Goal: Communication & Community: Participate in discussion

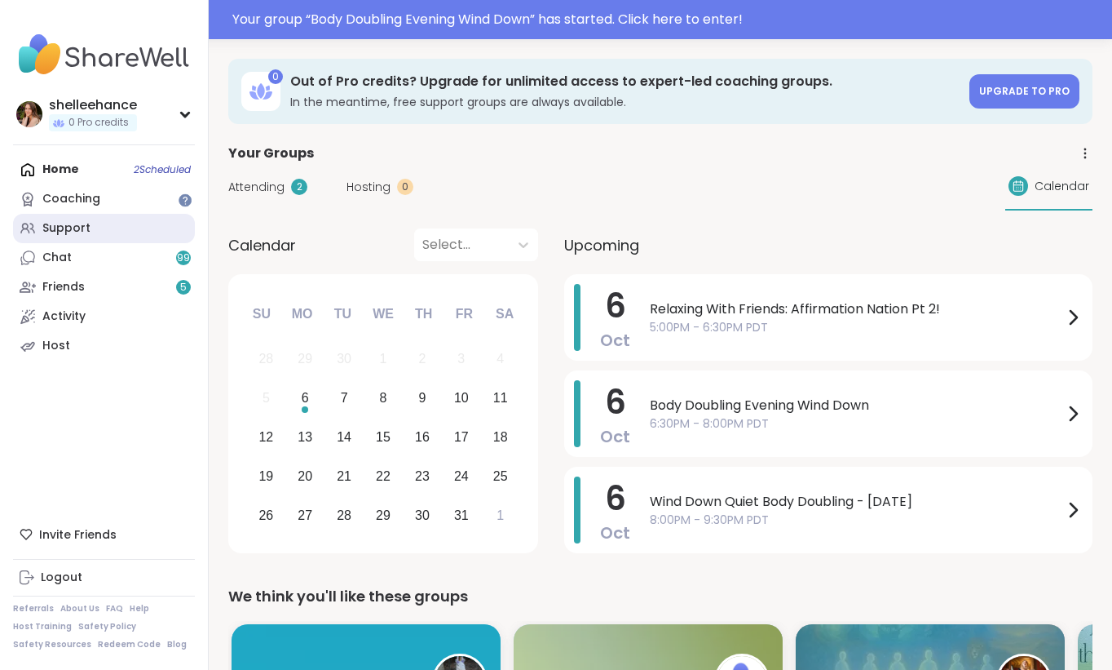
click at [153, 230] on link "Support" at bounding box center [104, 228] width 182 height 29
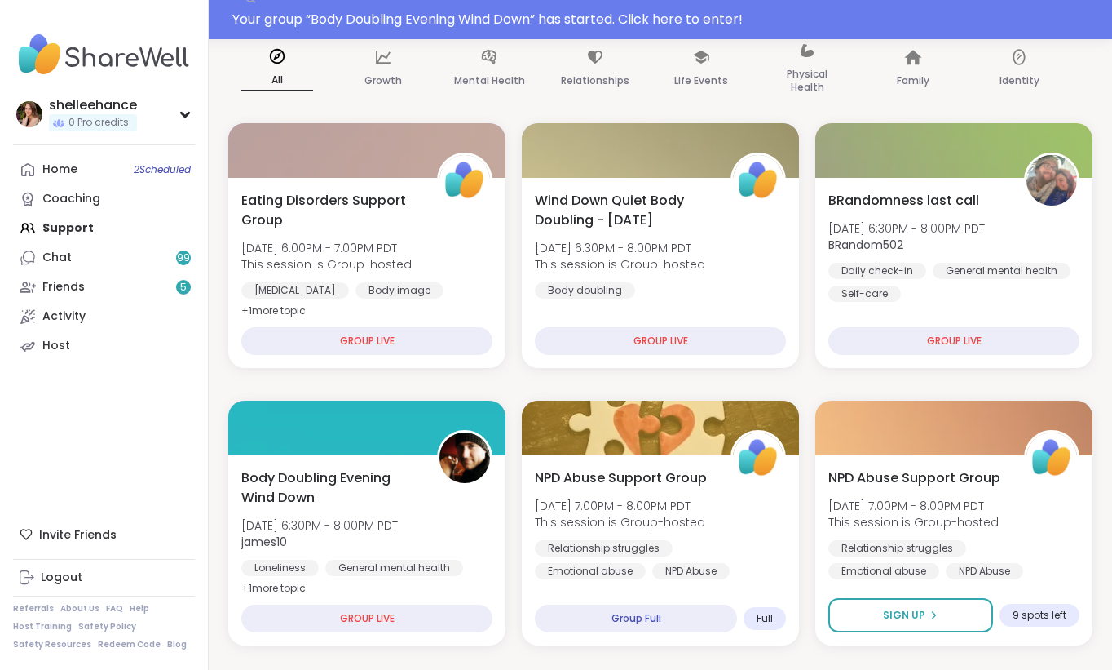
scroll to position [173, 0]
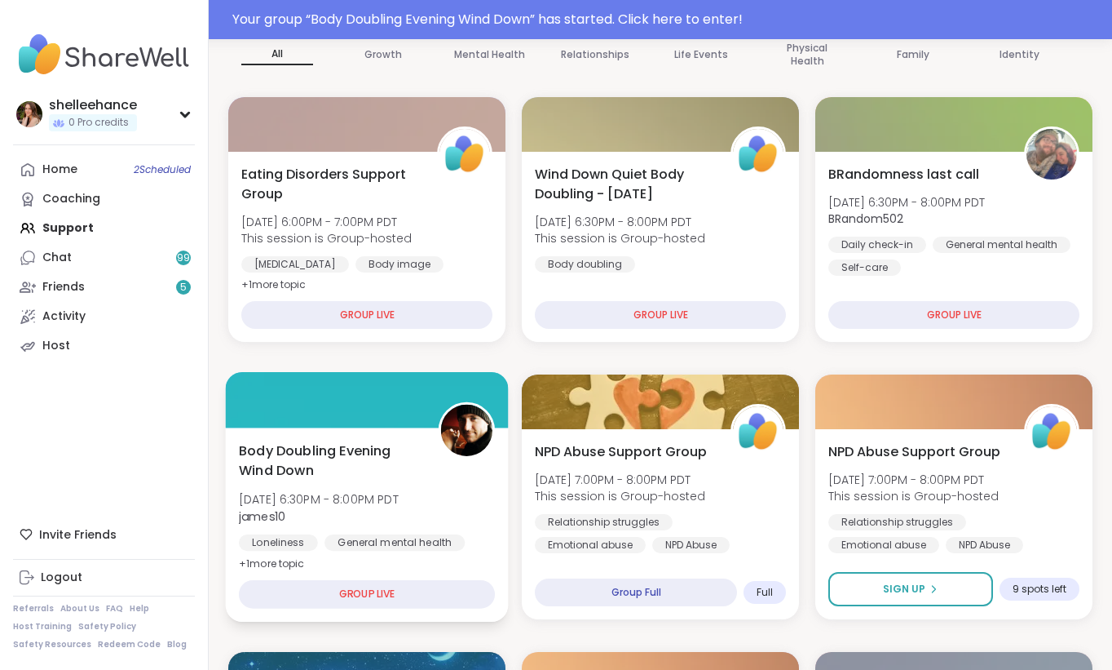
click at [481, 536] on div "Loneliness General mental health Body doubling" at bounding box center [367, 554] width 256 height 40
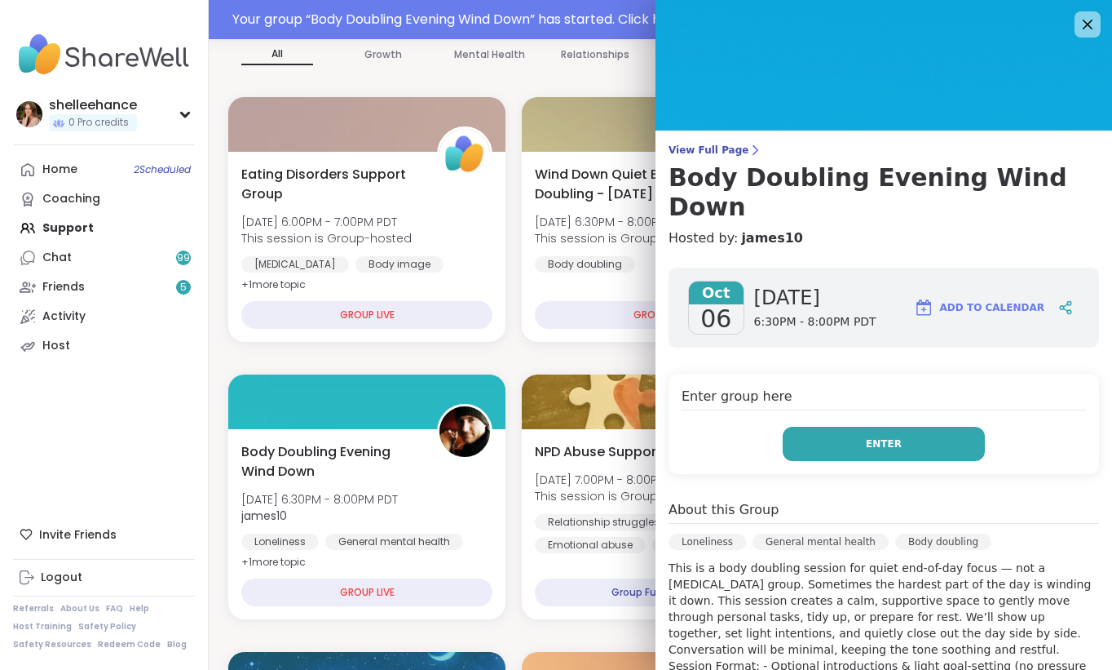
click at [828, 427] on button "Enter" at bounding box center [884, 444] width 202 height 34
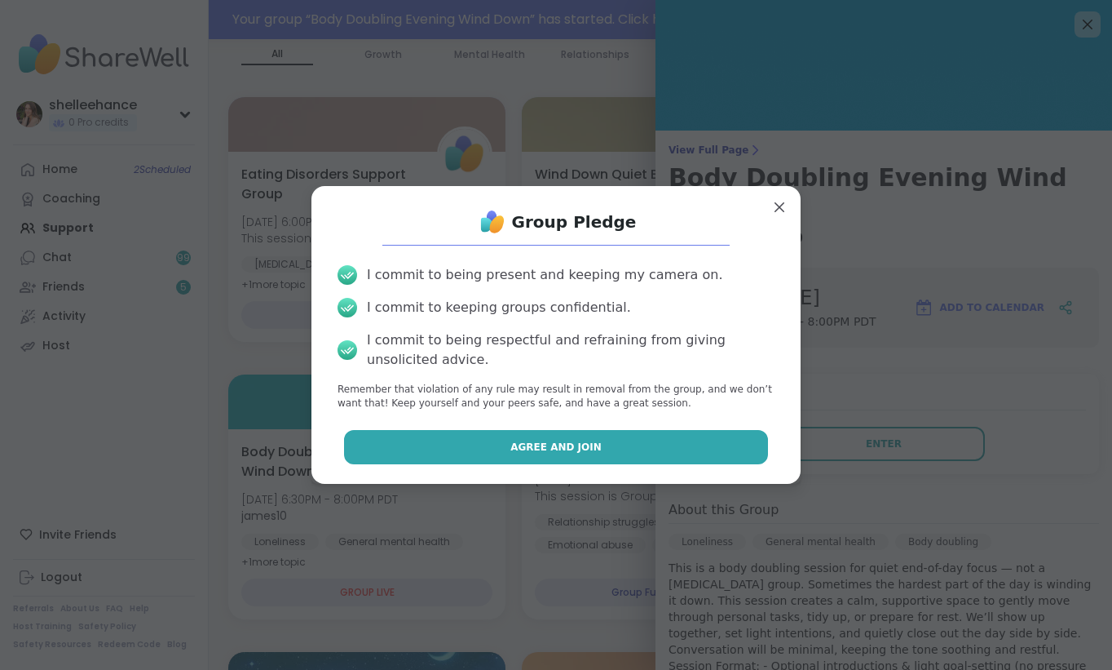
click at [496, 450] on button "Agree and Join" at bounding box center [556, 447] width 425 height 34
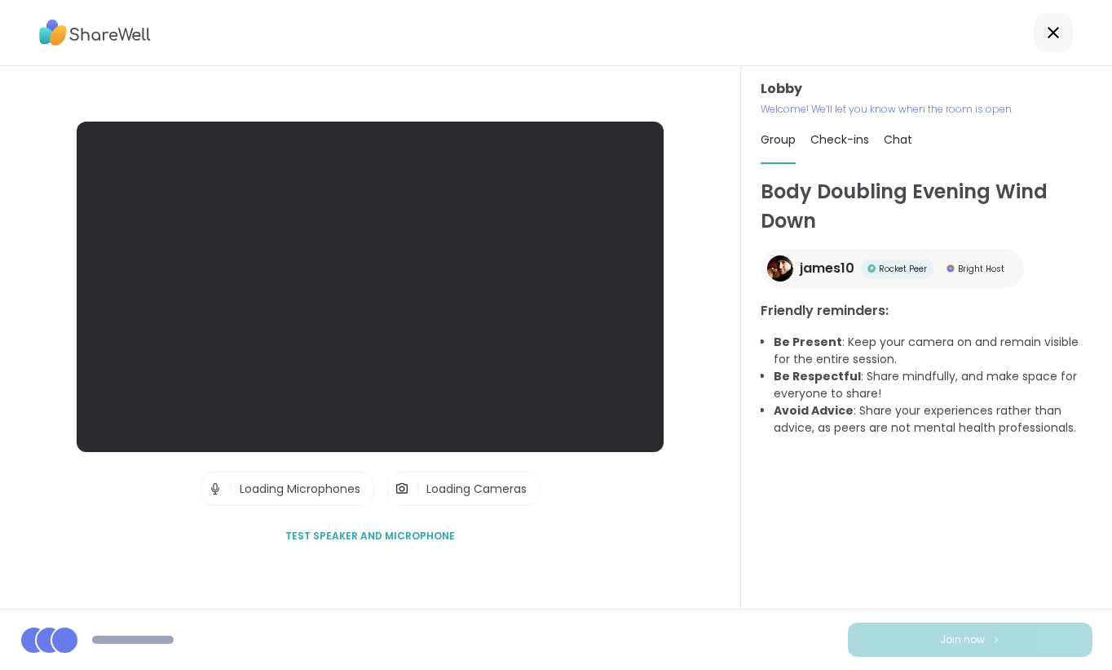
click at [1060, 24] on icon at bounding box center [1054, 33] width 20 height 20
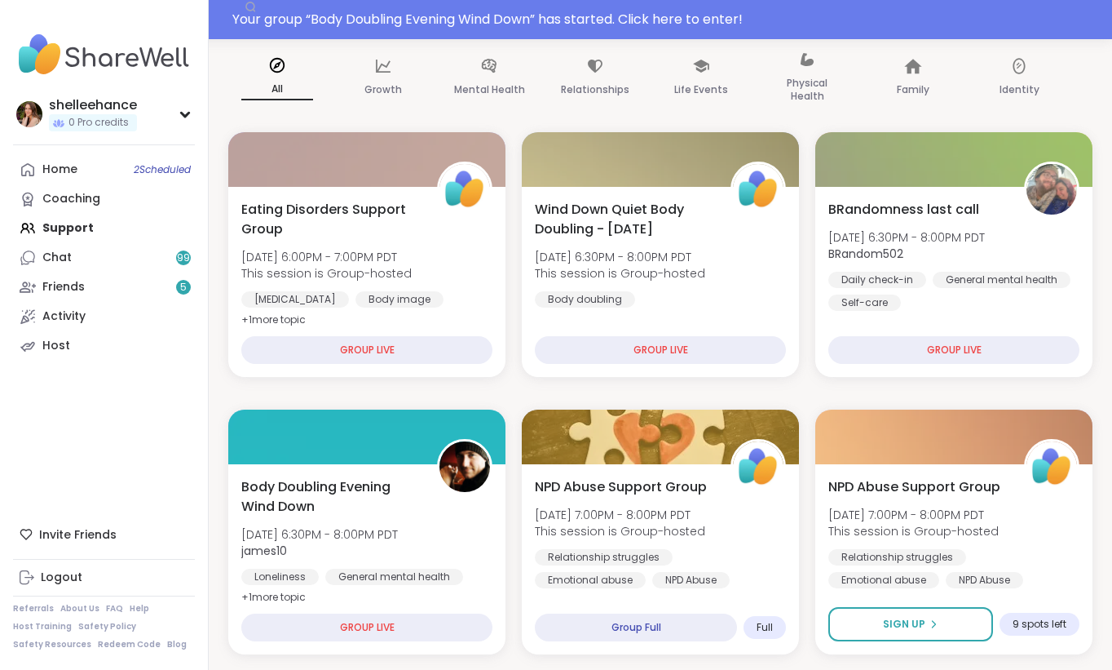
scroll to position [171, 0]
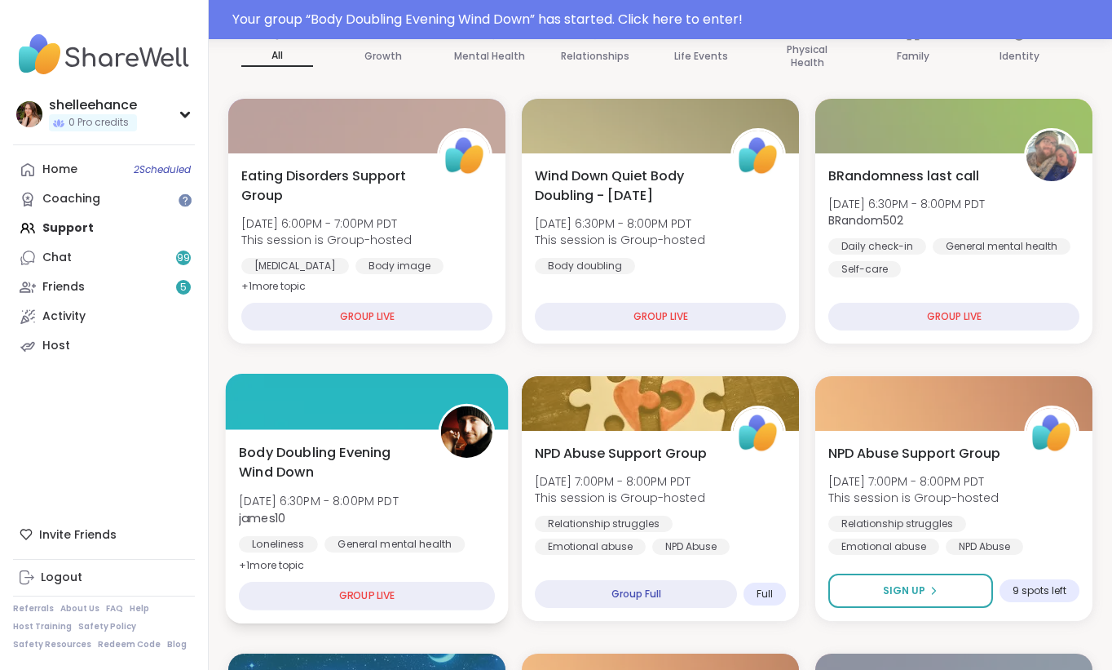
click at [489, 539] on div "Loneliness General mental health Body doubling" at bounding box center [367, 556] width 256 height 40
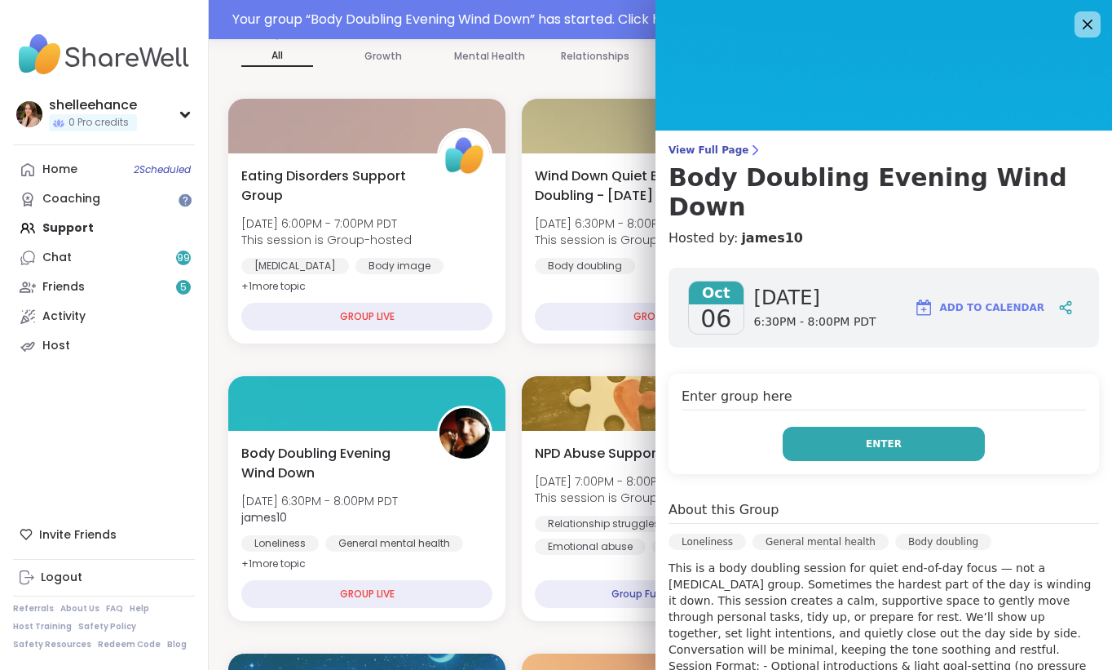
click at [851, 427] on button "Enter" at bounding box center [884, 444] width 202 height 34
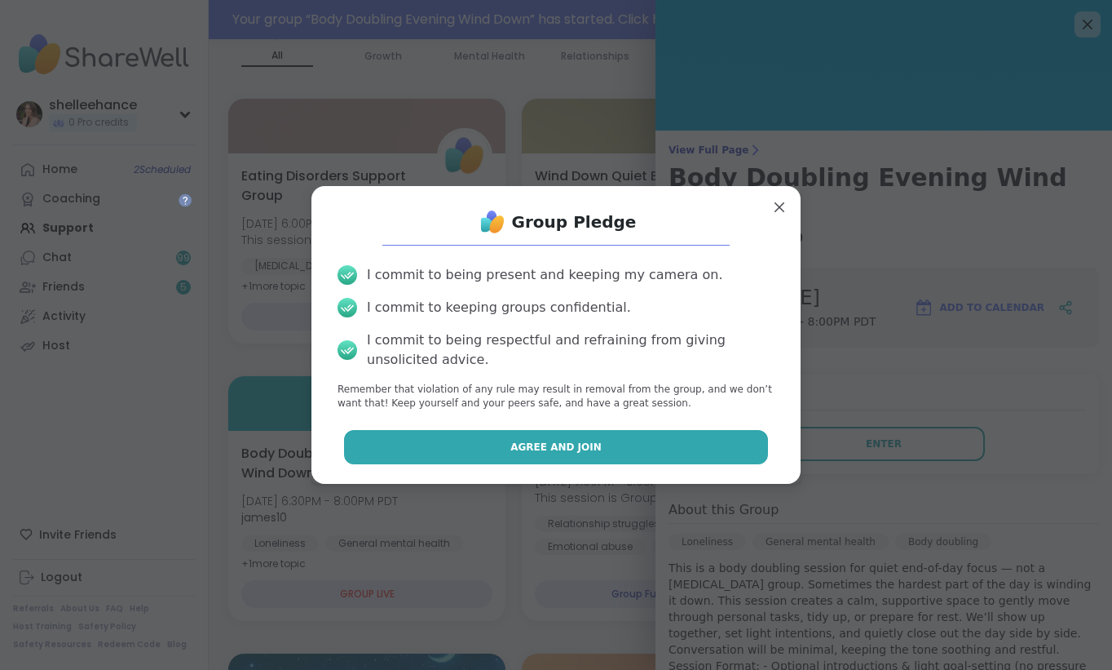
click at [485, 437] on button "Agree and Join" at bounding box center [556, 447] width 425 height 34
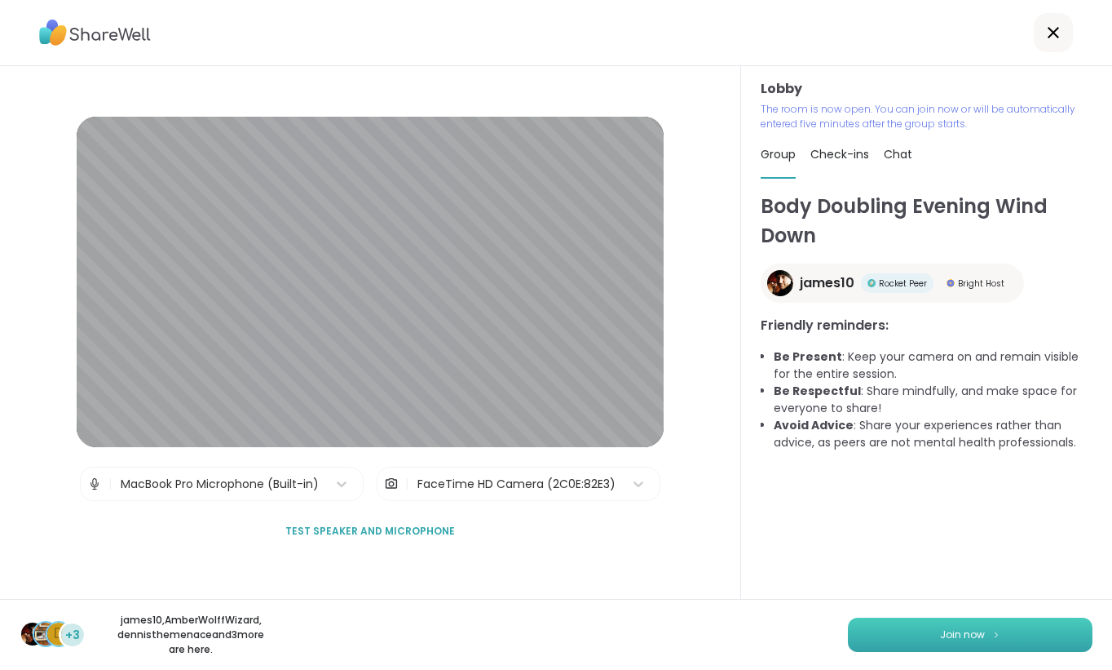
click at [957, 630] on span "Join now" at bounding box center [962, 634] width 45 height 15
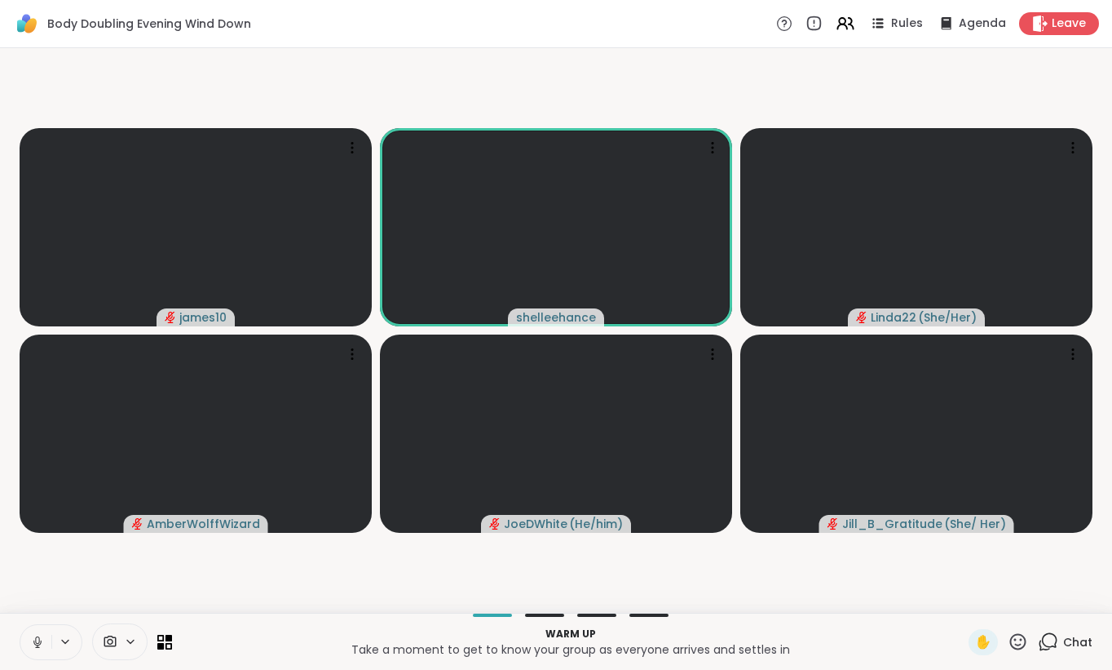
click at [33, 649] on button at bounding box center [35, 642] width 31 height 34
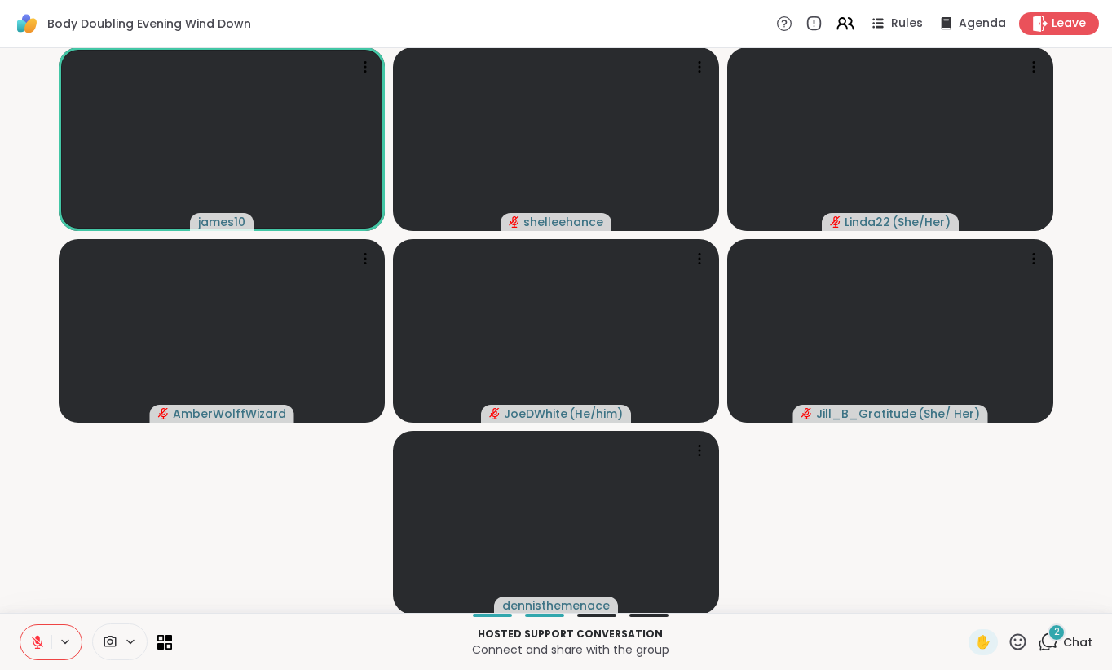
click at [40, 649] on button at bounding box center [35, 642] width 31 height 34
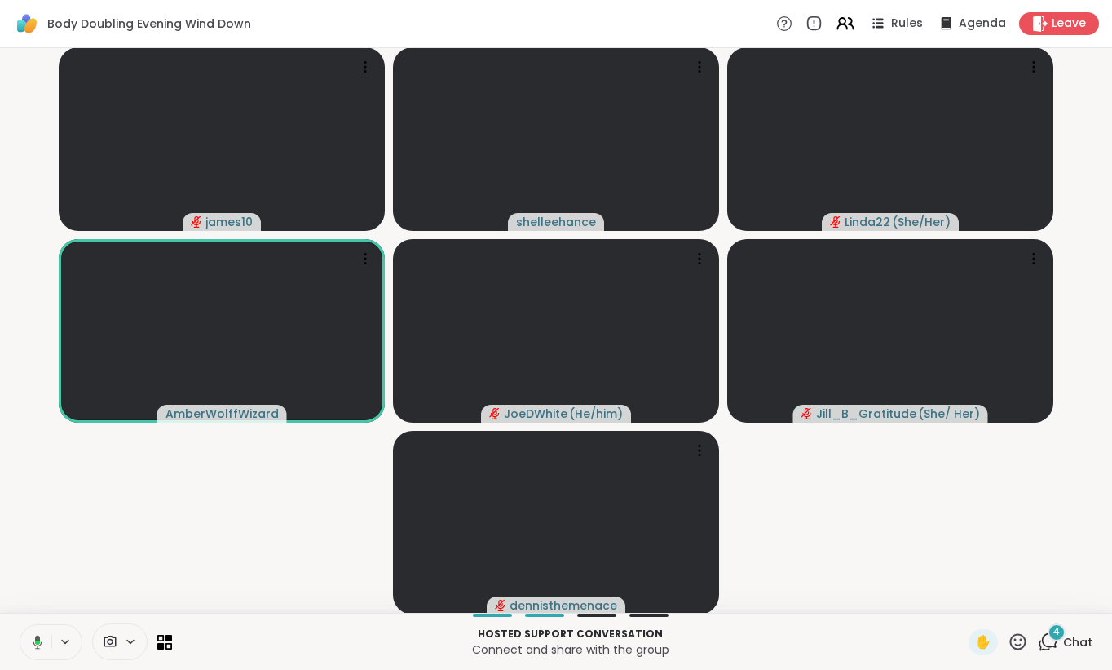
click at [1071, 638] on span "Chat" at bounding box center [1077, 642] width 29 height 16
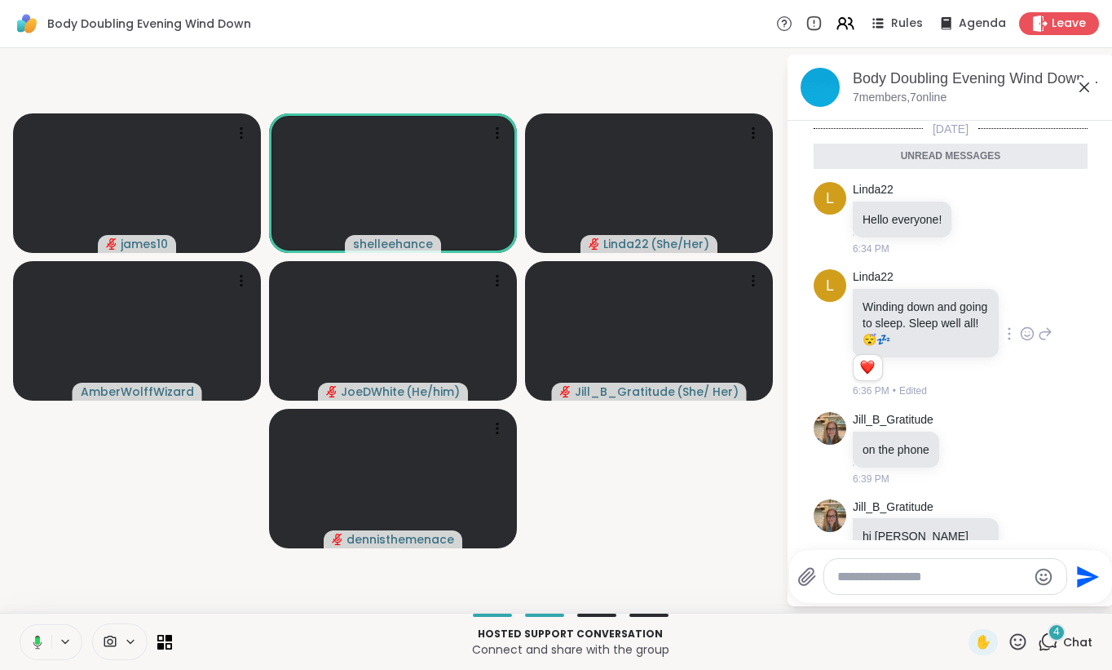
scroll to position [39, 0]
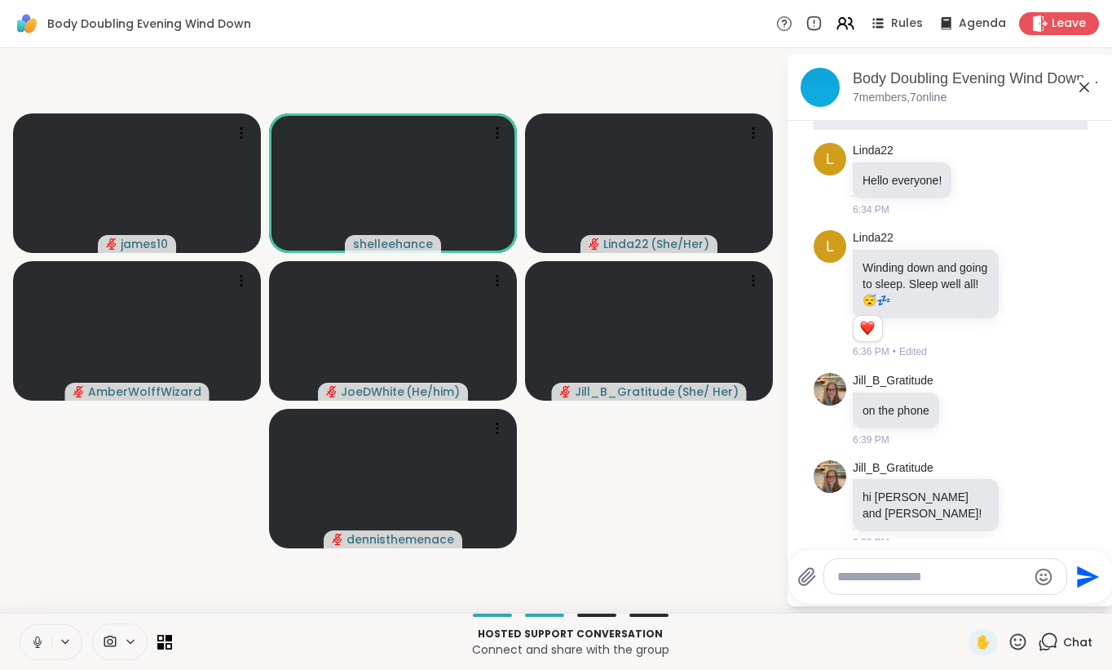
click at [20, 647] on div at bounding box center [51, 642] width 63 height 36
click at [31, 647] on icon at bounding box center [37, 641] width 15 height 15
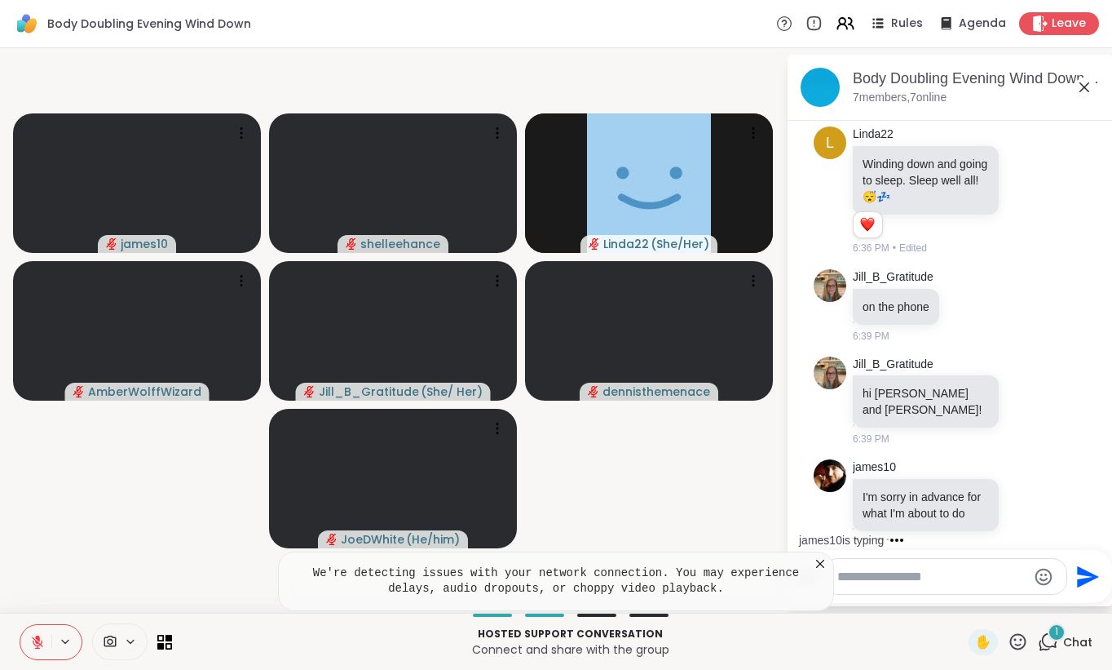
scroll to position [104, 0]
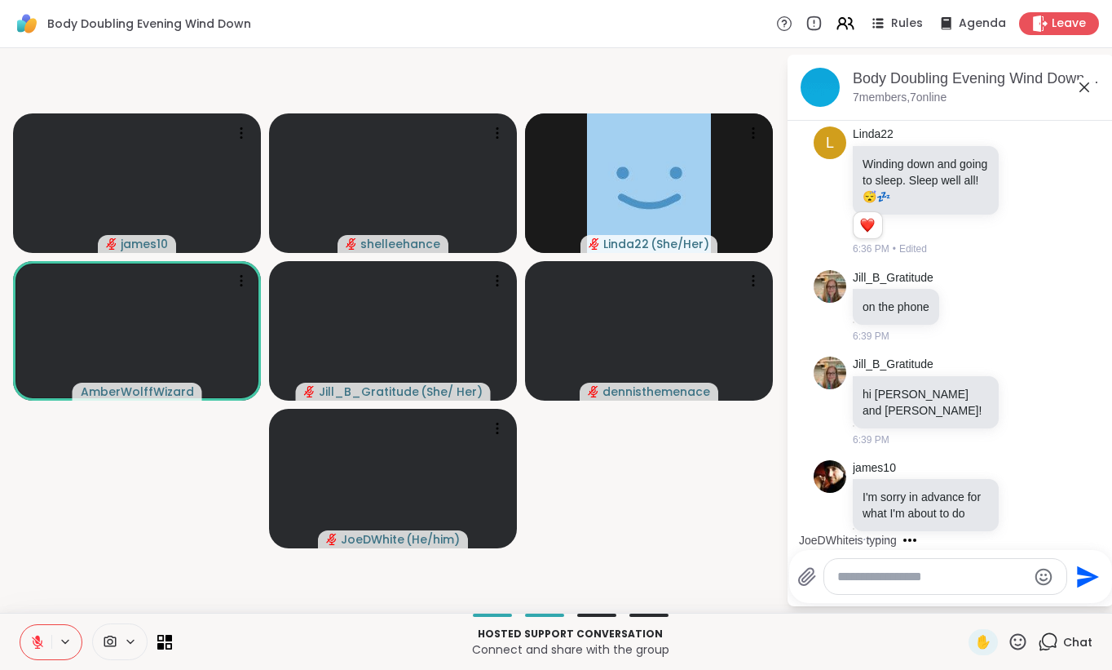
click at [31, 647] on icon at bounding box center [37, 641] width 15 height 15
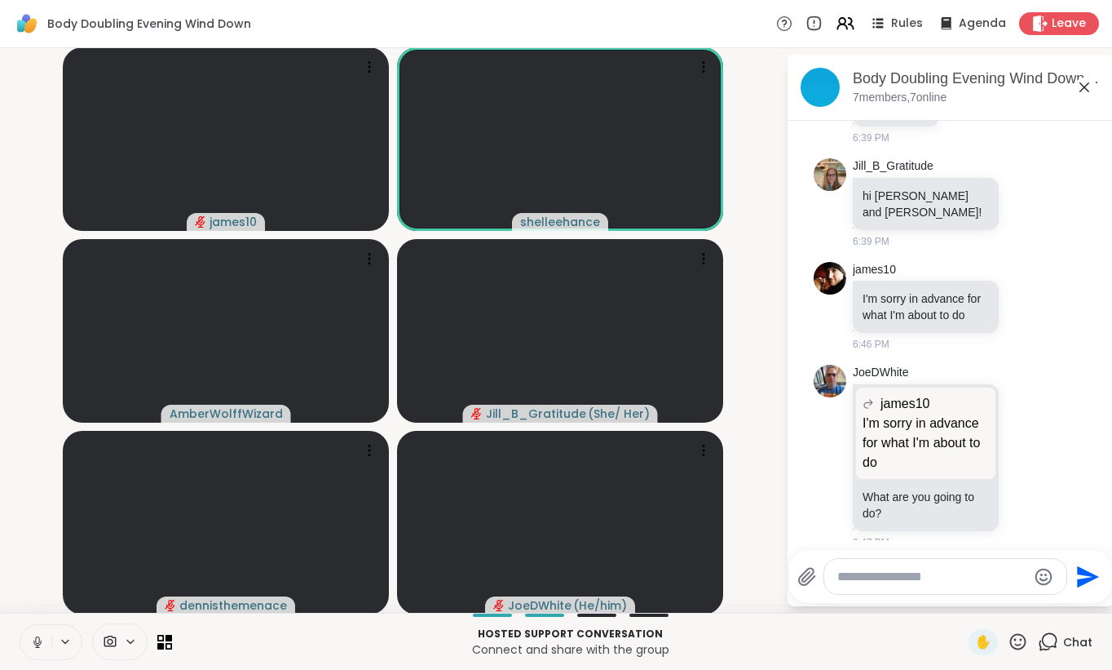
click at [31, 647] on icon at bounding box center [37, 641] width 15 height 15
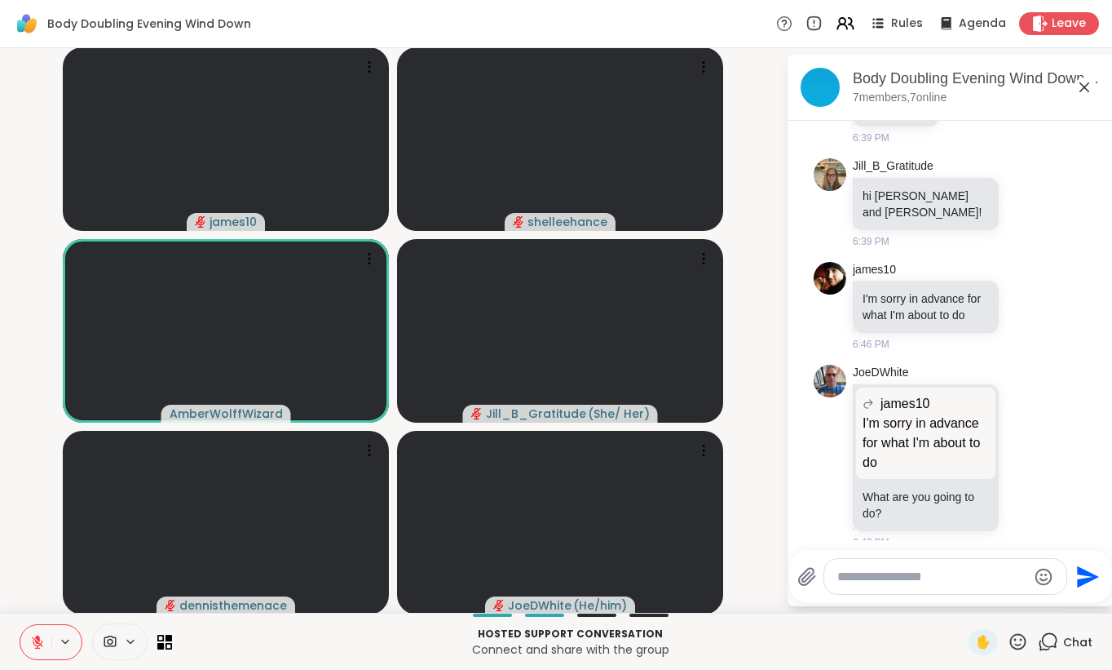
click at [31, 647] on icon at bounding box center [37, 641] width 15 height 15
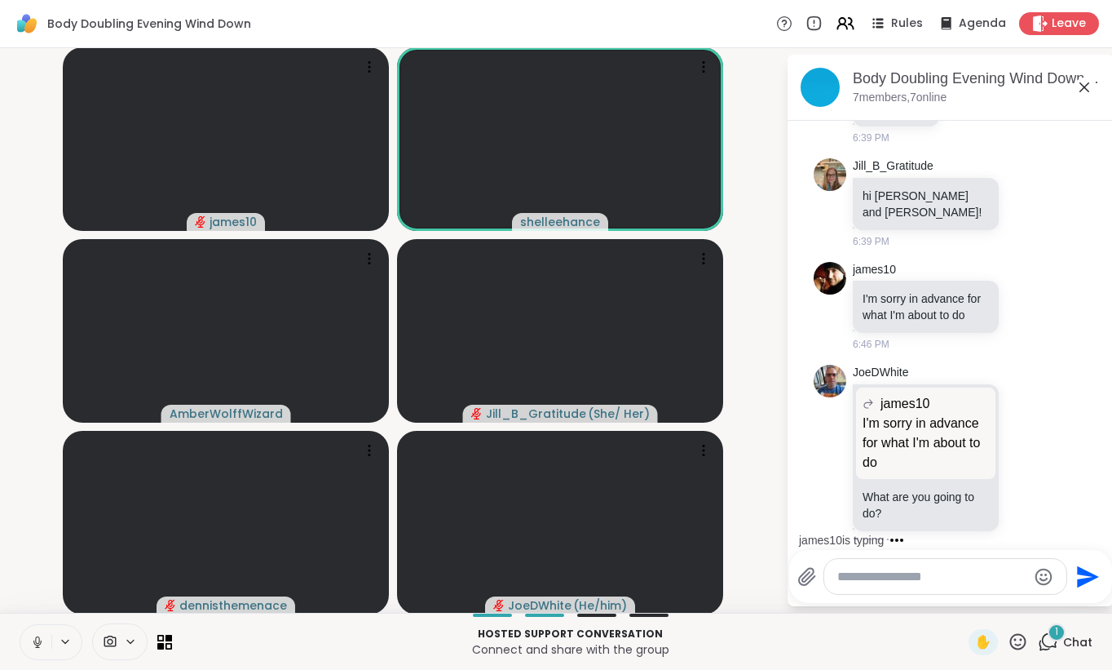
scroll to position [389, 0]
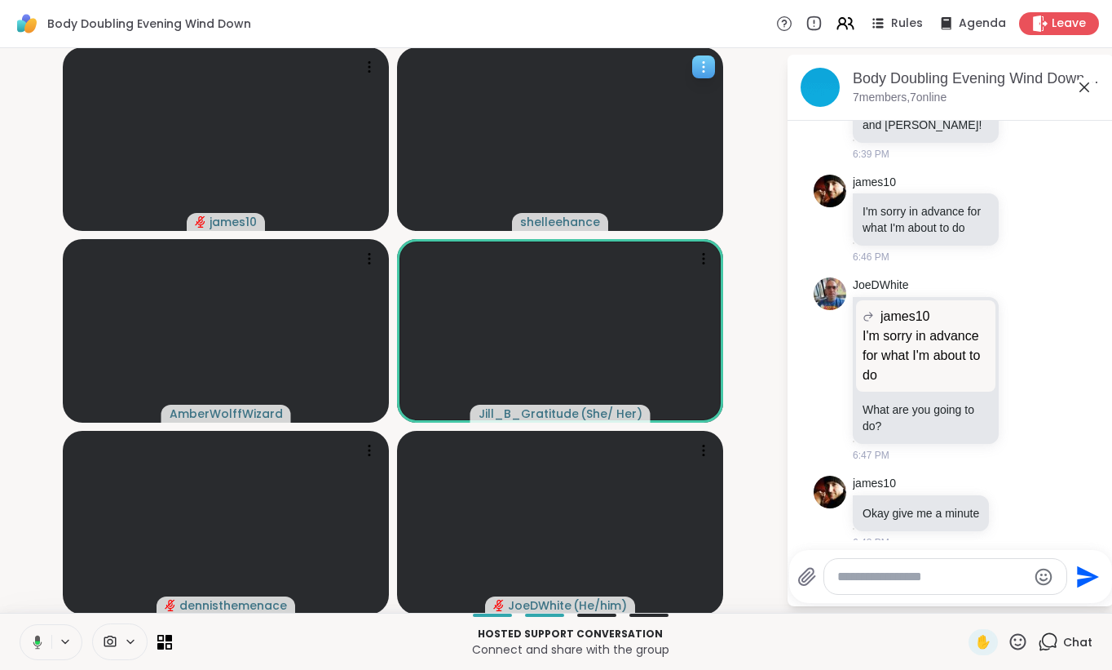
click at [459, 167] on video at bounding box center [560, 138] width 326 height 183
click at [349, 125] on video at bounding box center [226, 138] width 326 height 183
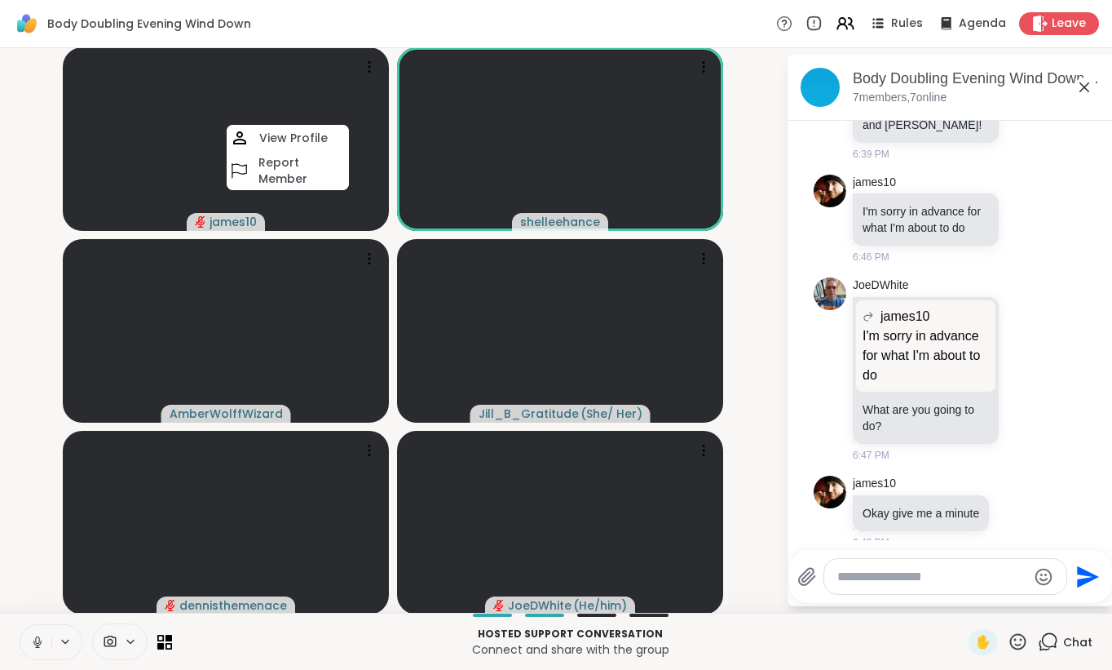
click at [749, 219] on video-player-container "james10 View Profile Report Member [PERSON_NAME] Jill_B_Gratitude ( She/ Her ) …" at bounding box center [393, 330] width 767 height 551
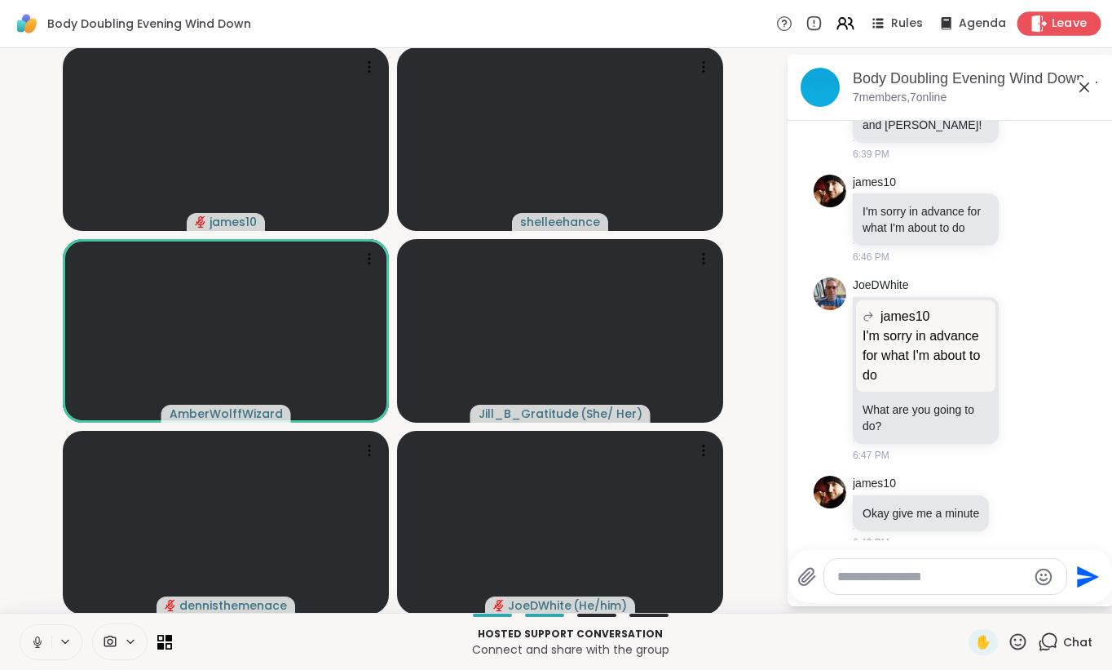
click at [1068, 24] on span "Leave" at bounding box center [1070, 23] width 36 height 17
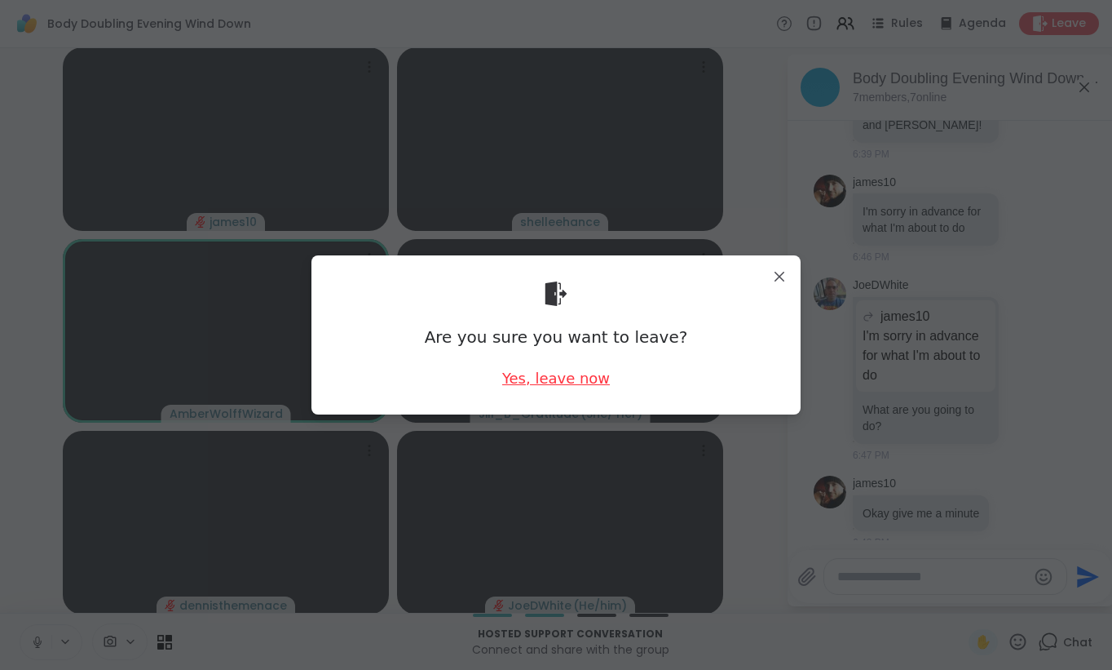
click at [565, 372] on div "Yes, leave now" at bounding box center [556, 378] width 108 height 20
